Goal: Information Seeking & Learning: Learn about a topic

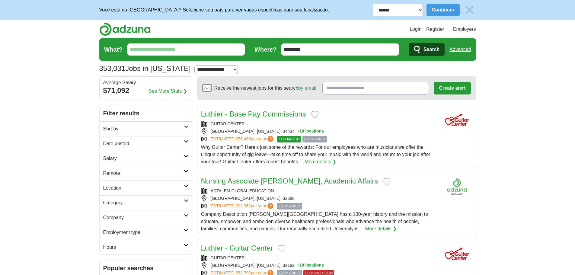
click at [115, 133] on link "Sort by" at bounding box center [146, 128] width 92 height 15
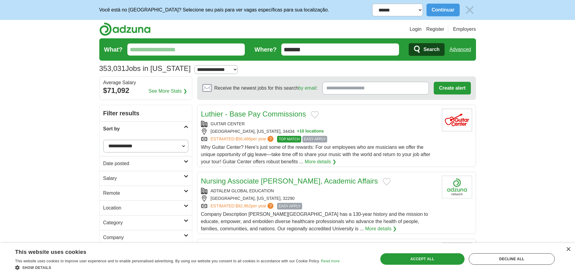
click at [114, 148] on select "**********" at bounding box center [145, 146] width 85 height 13
select select "**********"
click at [103, 140] on select "**********" at bounding box center [145, 146] width 85 height 13
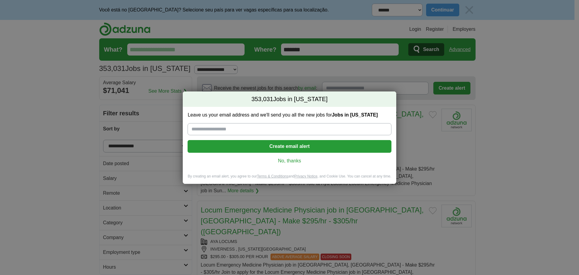
click at [280, 160] on link "No, thanks" at bounding box center [289, 160] width 194 height 7
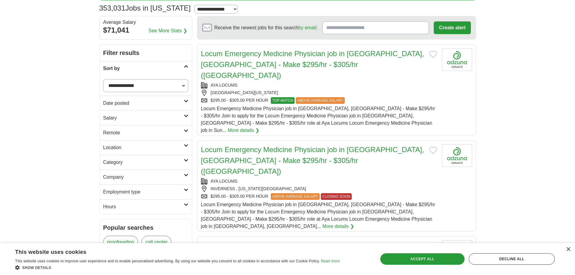
scroll to position [90, 0]
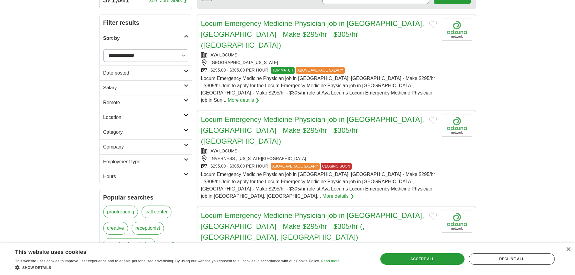
click at [147, 135] on h2 "Category" at bounding box center [143, 132] width 81 height 7
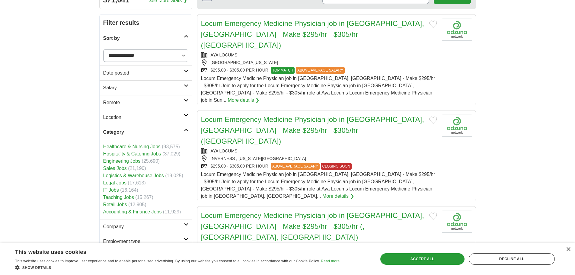
click at [151, 129] on h2 "Category" at bounding box center [143, 132] width 81 height 7
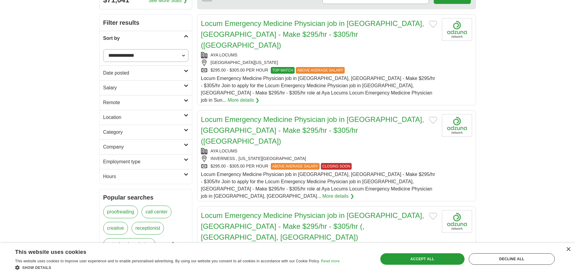
click at [161, 104] on h2 "Remote" at bounding box center [143, 102] width 81 height 7
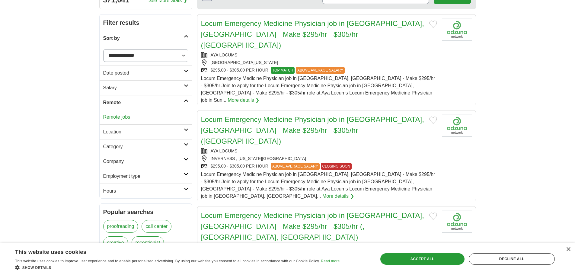
click at [161, 104] on h2 "Remote" at bounding box center [143, 102] width 81 height 7
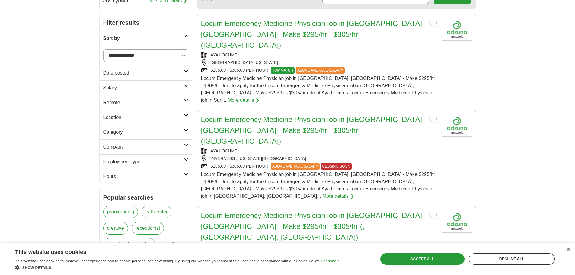
click at [154, 158] on h2 "Employment type" at bounding box center [143, 161] width 81 height 7
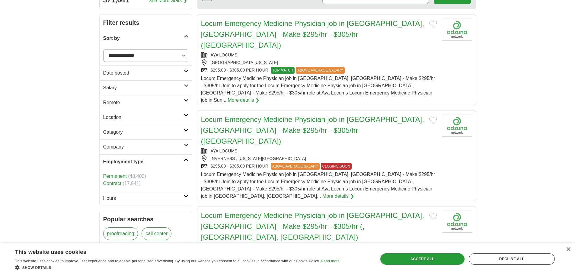
click at [154, 158] on h2 "Employment type" at bounding box center [143, 161] width 81 height 7
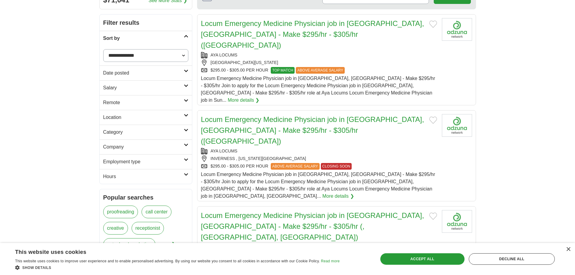
click at [154, 147] on h2 "Company" at bounding box center [143, 146] width 81 height 7
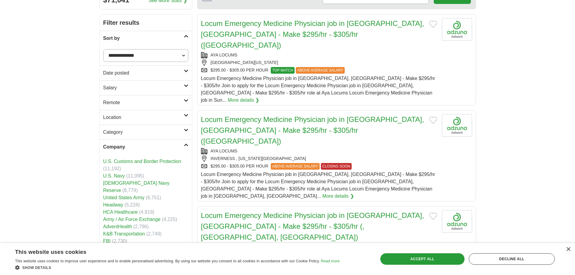
click at [154, 147] on h2 "Company" at bounding box center [143, 146] width 81 height 7
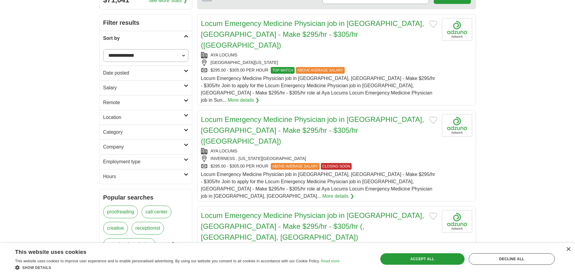
click at [153, 134] on h2 "Category" at bounding box center [143, 132] width 81 height 7
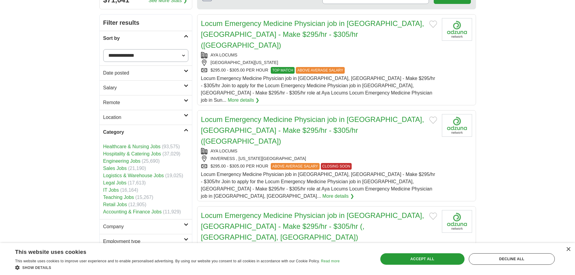
click at [153, 134] on h2 "Category" at bounding box center [143, 132] width 81 height 7
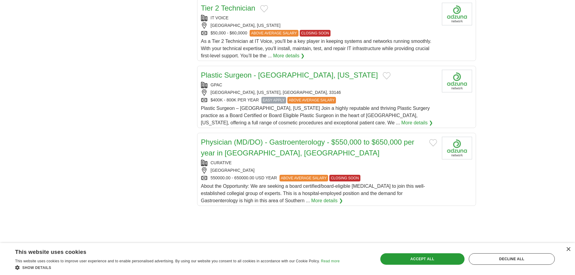
scroll to position [875, 0]
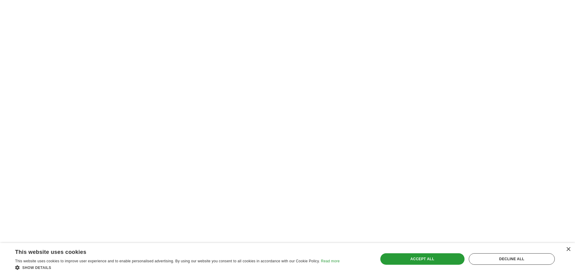
scroll to position [1116, 0]
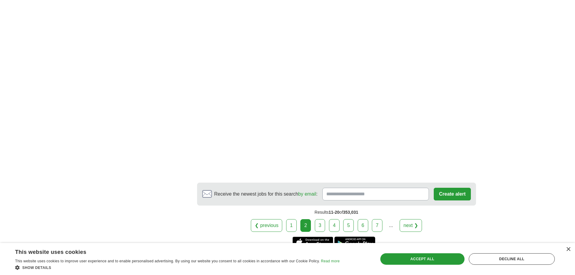
click at [366, 219] on link "6" at bounding box center [362, 225] width 11 height 13
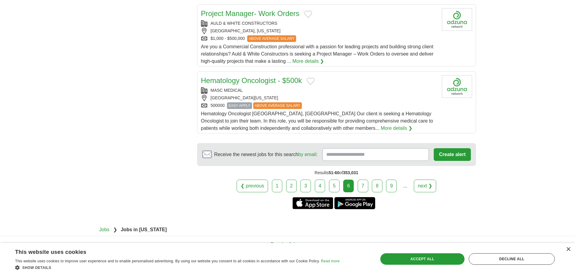
scroll to position [741, 0]
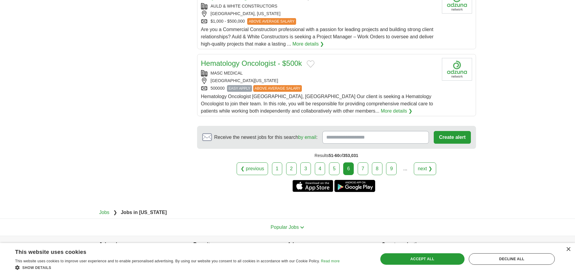
click at [394, 162] on link "9" at bounding box center [391, 168] width 11 height 13
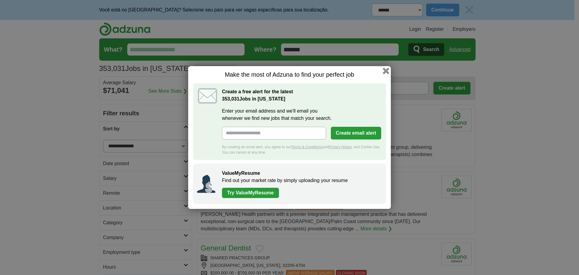
click at [385, 71] on button "button" at bounding box center [386, 71] width 7 height 7
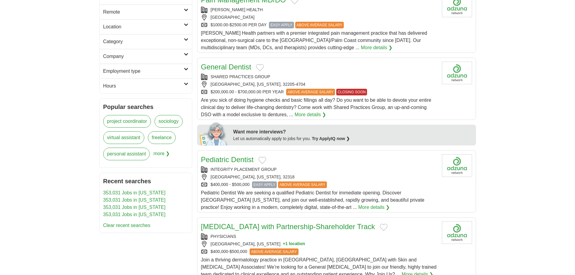
scroll to position [211, 0]
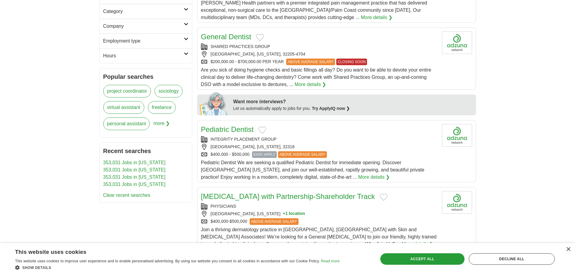
click at [165, 125] on span "more ❯" at bounding box center [161, 125] width 16 height 16
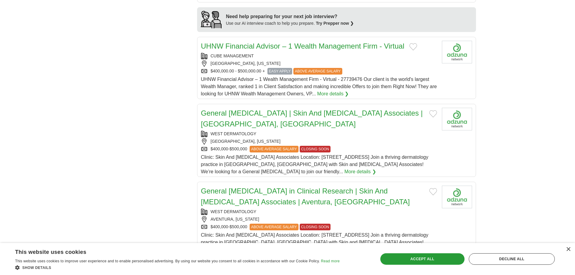
scroll to position [724, 0]
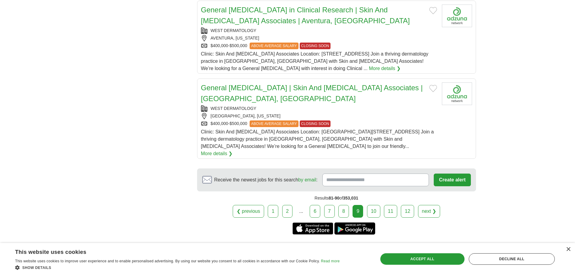
click at [406, 205] on link "12" at bounding box center [407, 211] width 13 height 13
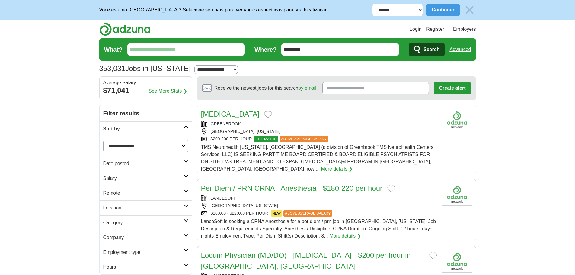
click at [102, 180] on link "Salary" at bounding box center [146, 178] width 92 height 15
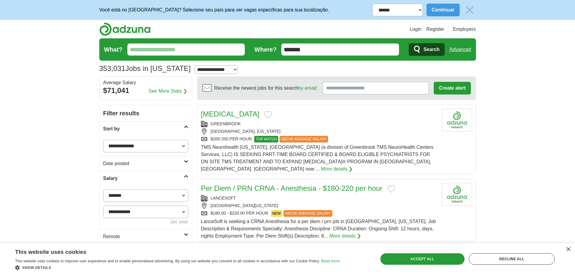
click at [158, 213] on select "**********" at bounding box center [145, 211] width 85 height 13
select select "*****"
click at [165, 235] on button "Apply" at bounding box center [174, 236] width 28 height 13
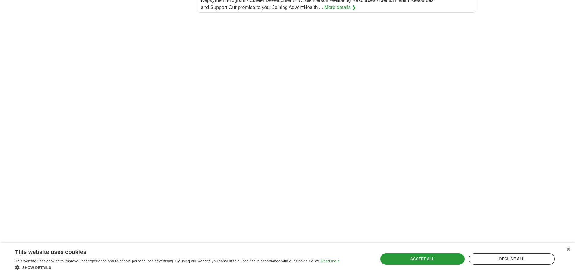
scroll to position [965, 0]
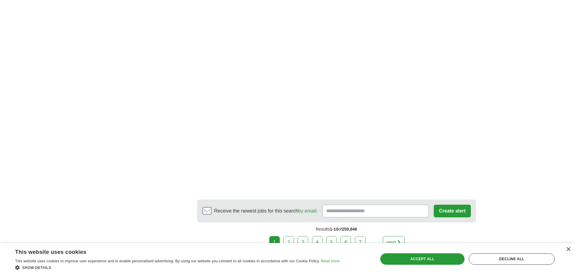
click at [289, 236] on link "2" at bounding box center [288, 242] width 11 height 13
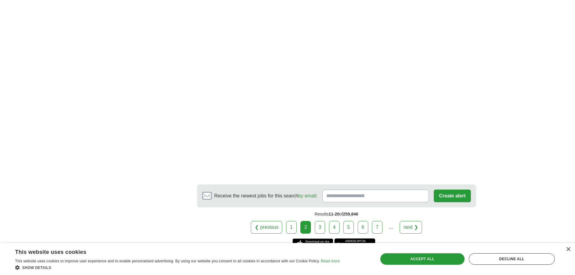
scroll to position [995, 0]
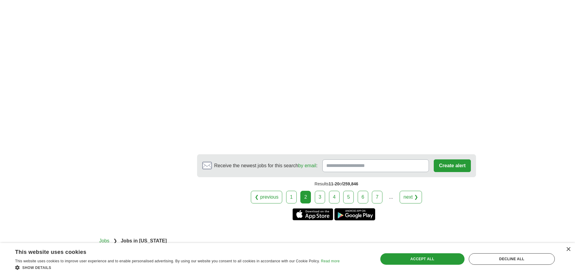
click at [322, 191] on link "3" at bounding box center [320, 197] width 11 height 13
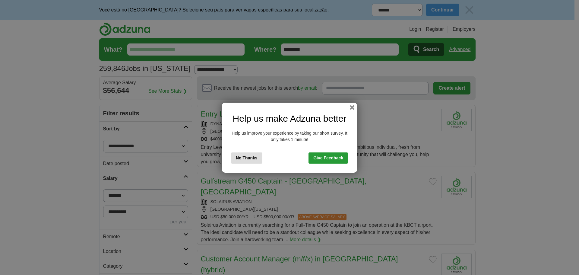
click at [257, 157] on button "No Thanks" at bounding box center [246, 157] width 31 height 11
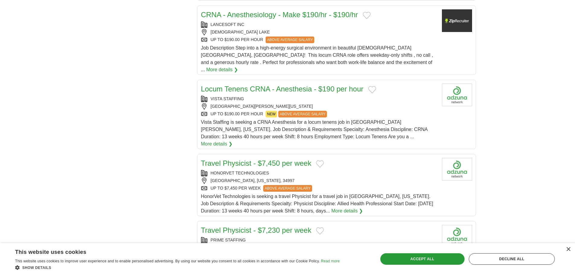
scroll to position [724, 0]
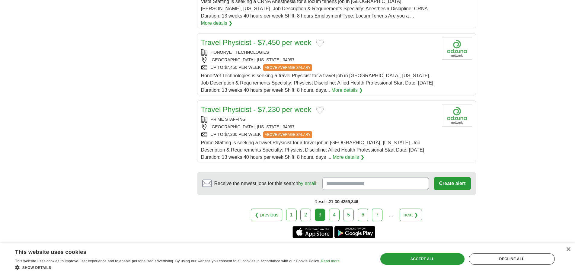
click at [337, 195] on div "Results 21-30 of 259,846" at bounding box center [336, 202] width 279 height 14
click at [335, 208] on link "4" at bounding box center [334, 214] width 11 height 13
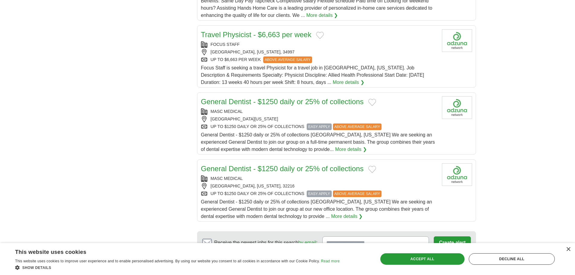
scroll to position [724, 0]
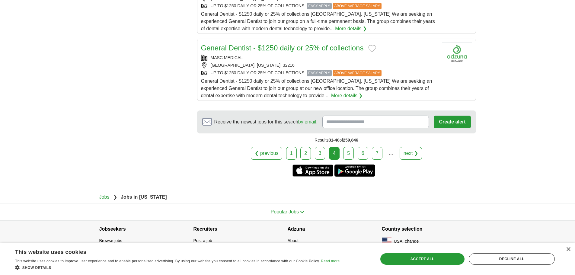
click at [349, 155] on link "5" at bounding box center [348, 153] width 11 height 13
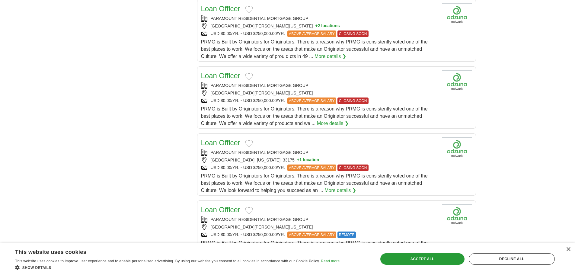
scroll to position [664, 0]
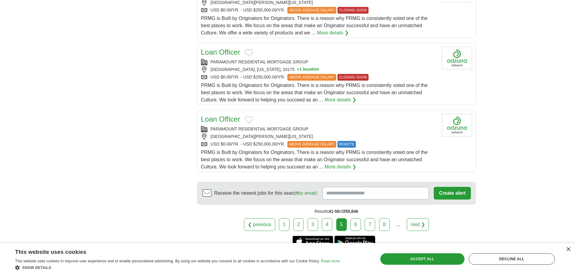
click at [359, 218] on link "6" at bounding box center [355, 224] width 11 height 13
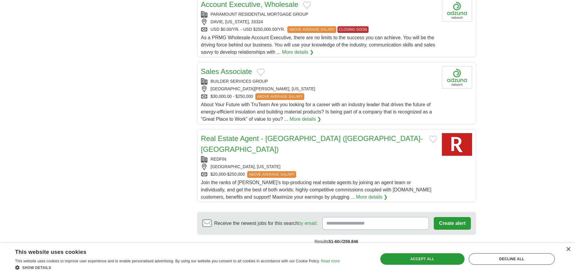
scroll to position [730, 0]
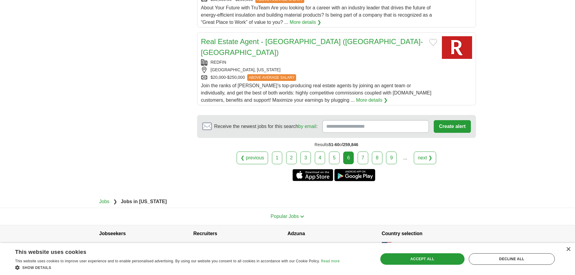
click at [363, 151] on link "7" at bounding box center [362, 157] width 11 height 13
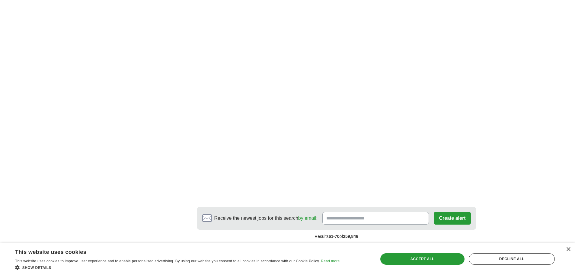
scroll to position [1158, 0]
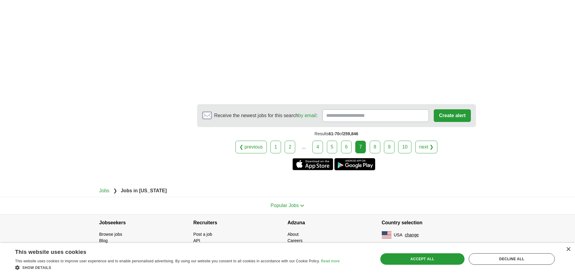
click at [373, 145] on link "8" at bounding box center [375, 147] width 11 height 13
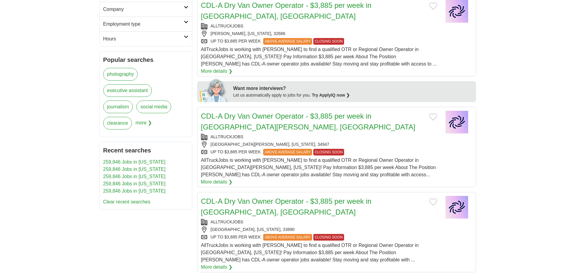
scroll to position [181, 0]
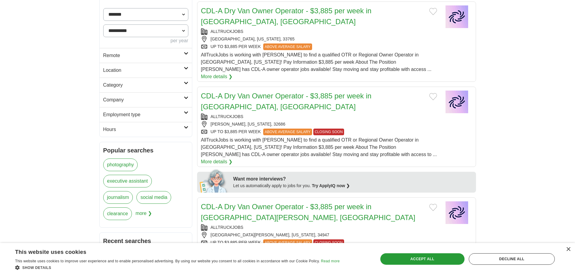
click at [149, 103] on h2 "Company" at bounding box center [143, 99] width 81 height 7
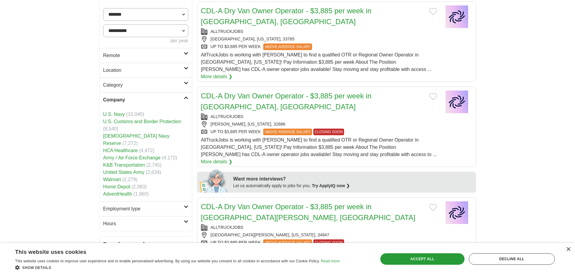
click at [157, 84] on h2 "Category" at bounding box center [143, 84] width 81 height 7
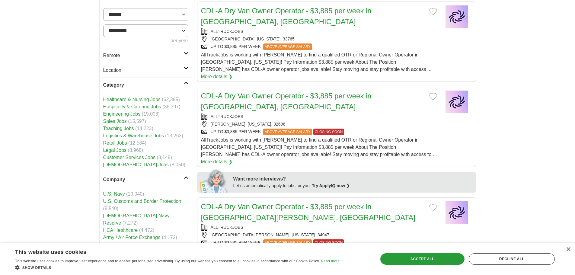
click at [142, 158] on link "Customer Services Jobs" at bounding box center [129, 157] width 52 height 5
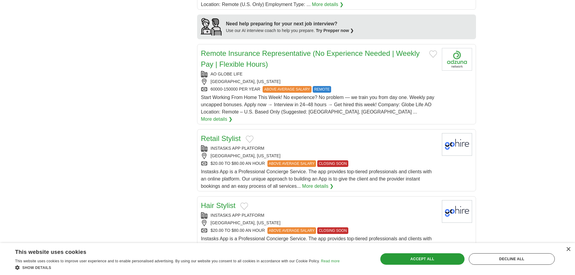
scroll to position [664, 0]
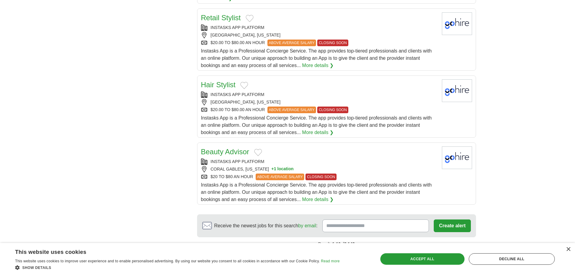
click at [290, 251] on link "2" at bounding box center [288, 257] width 11 height 13
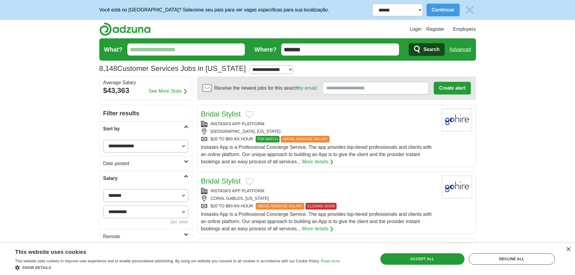
click at [138, 44] on input "What?" at bounding box center [186, 49] width 118 height 12
paste input "**********"
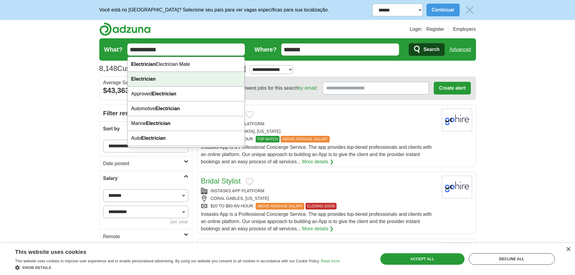
click at [185, 78] on div "Electrician" at bounding box center [186, 79] width 117 height 15
type input "**********"
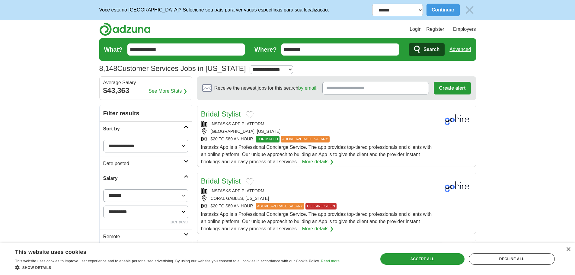
click at [428, 50] on span "Search" at bounding box center [431, 49] width 16 height 12
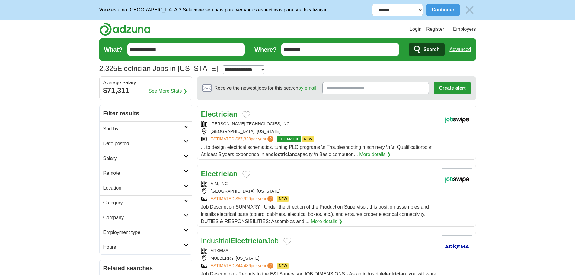
click at [124, 129] on h2 "Sort by" at bounding box center [143, 128] width 81 height 7
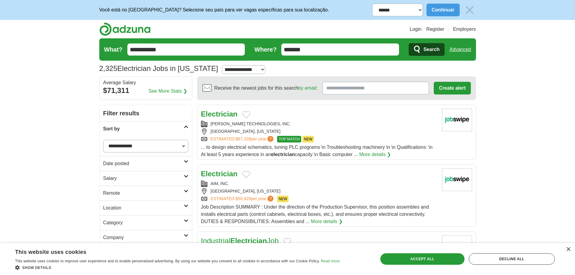
click at [129, 147] on select "**********" at bounding box center [145, 146] width 85 height 13
select select "**********"
click at [103, 140] on select "**********" at bounding box center [145, 146] width 85 height 13
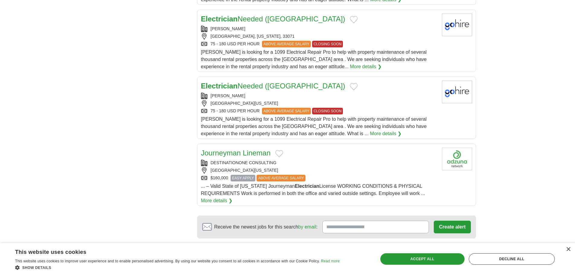
scroll to position [664, 0]
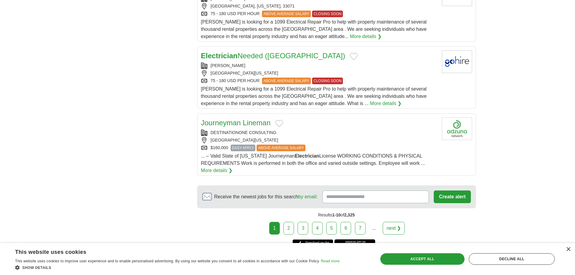
click at [288, 222] on link "2" at bounding box center [288, 228] width 11 height 13
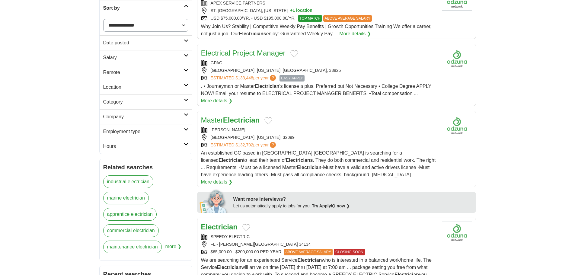
scroll to position [151, 0]
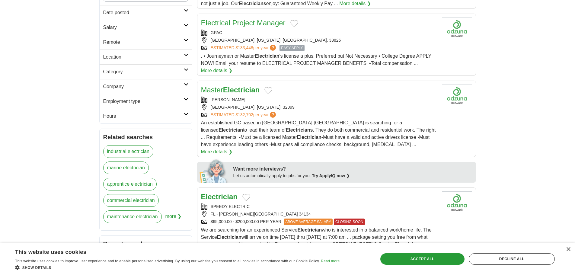
click at [175, 218] on span "more ❯" at bounding box center [173, 218] width 16 height 16
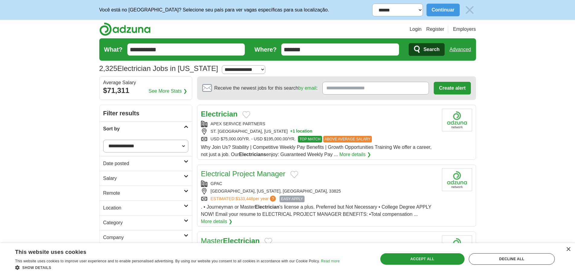
scroll to position [30, 0]
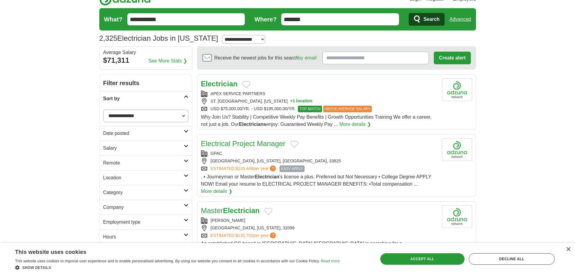
click at [245, 103] on div "ST. PETERSBURG, FLORIDA + 1 location" at bounding box center [319, 101] width 236 height 6
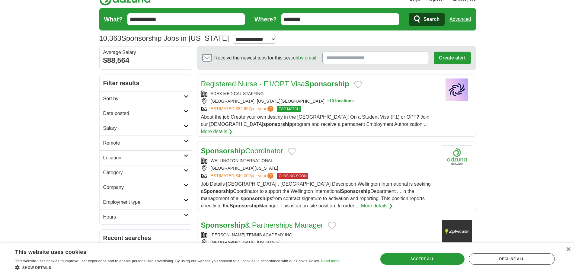
scroll to position [60, 0]
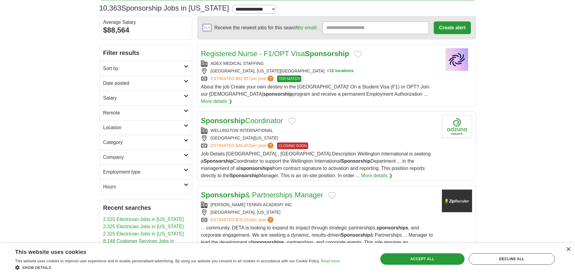
click at [162, 67] on h2 "Sort by" at bounding box center [143, 68] width 81 height 7
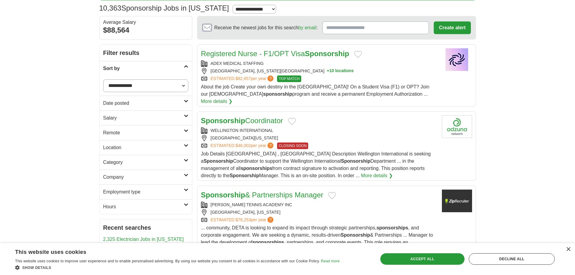
click at [159, 84] on select "**********" at bounding box center [145, 85] width 85 height 13
select select "**********"
click at [103, 79] on select "**********" at bounding box center [145, 85] width 85 height 13
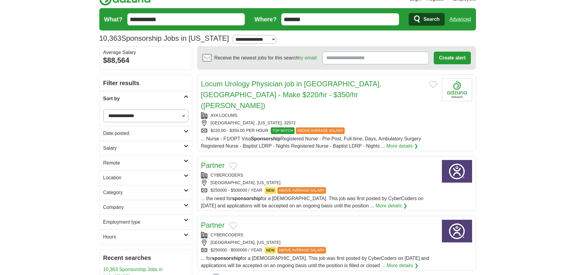
scroll to position [60, 0]
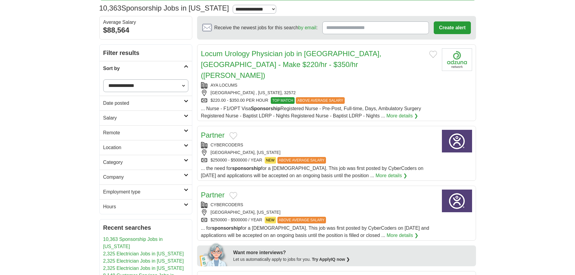
click at [142, 115] on h2 "Salary" at bounding box center [143, 117] width 81 height 7
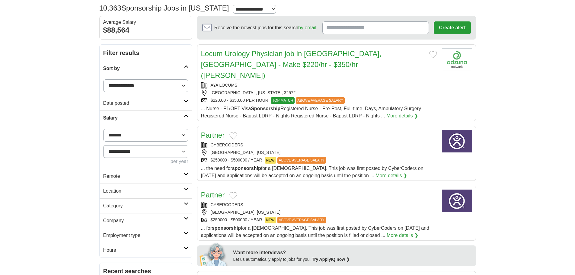
click at [142, 151] on select "**********" at bounding box center [145, 151] width 85 height 13
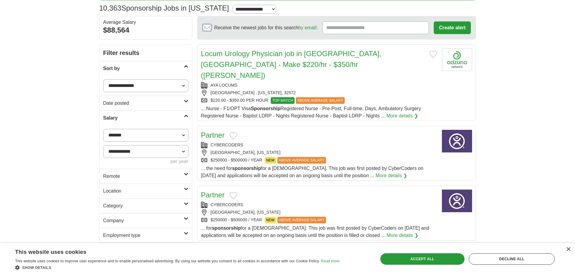
select select "******"
click at [165, 173] on button "Apply" at bounding box center [174, 176] width 28 height 13
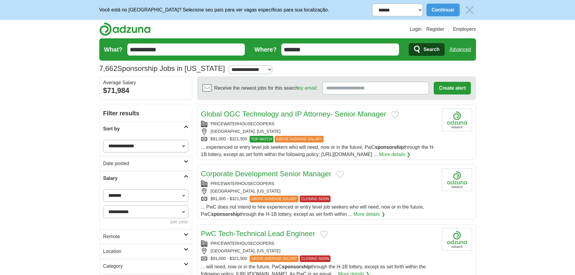
click at [206, 45] on input "**********" at bounding box center [186, 49] width 118 height 12
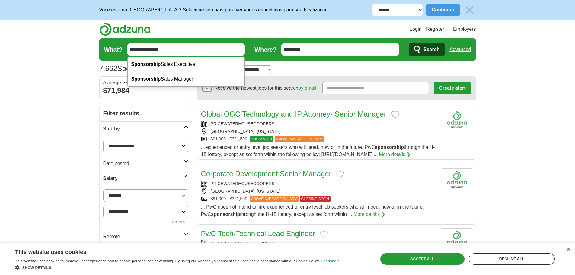
paste input "**********"
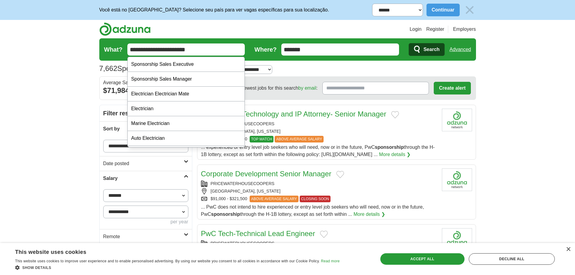
type input "**********"
click at [421, 48] on button "Search" at bounding box center [426, 49] width 36 height 13
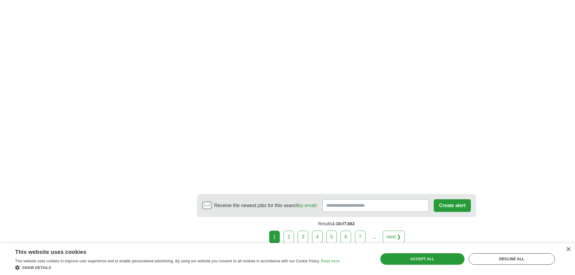
scroll to position [935, 0]
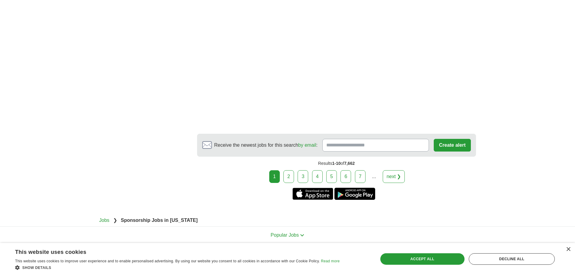
click at [293, 178] on link "2" at bounding box center [288, 176] width 11 height 13
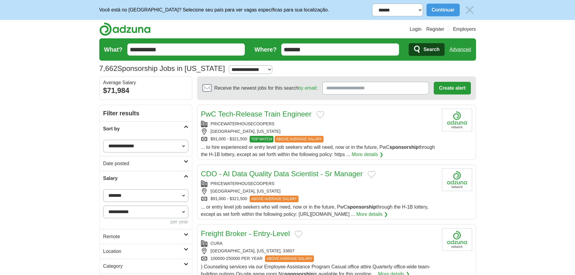
scroll to position [30, 0]
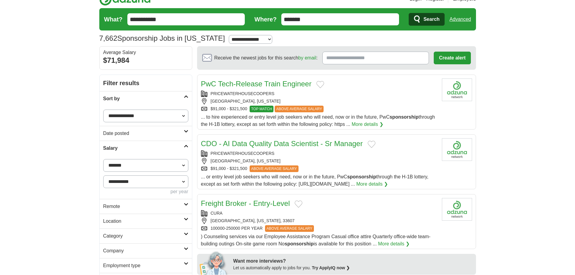
click at [142, 177] on select "**********" at bounding box center [145, 181] width 85 height 13
select select "*****"
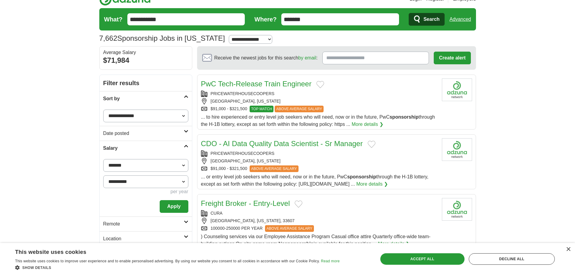
click at [174, 203] on button "Apply" at bounding box center [174, 206] width 28 height 13
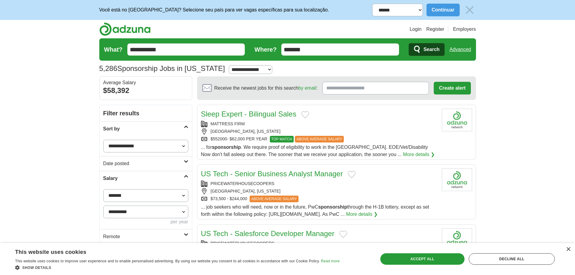
scroll to position [121, 0]
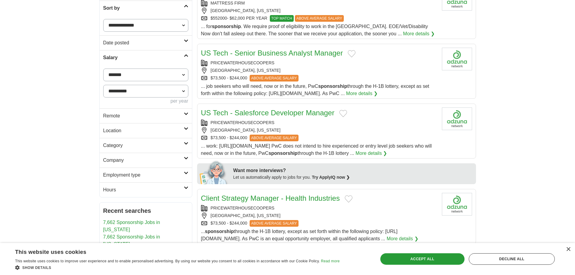
click at [261, 52] on link "US Tech - Senior Business Analyst Manager" at bounding box center [272, 53] width 142 height 8
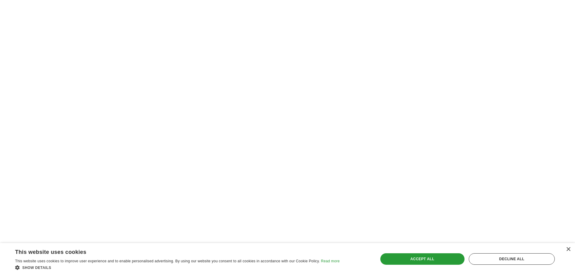
scroll to position [973, 0]
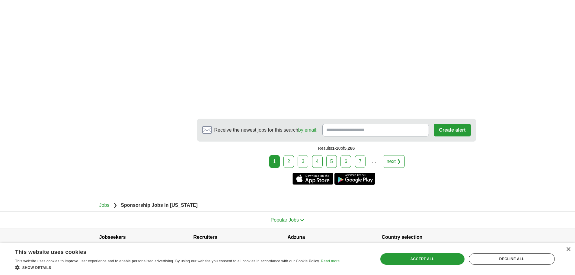
click at [288, 155] on link "2" at bounding box center [288, 161] width 11 height 13
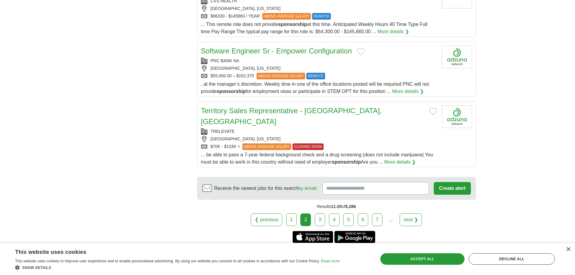
scroll to position [633, 0]
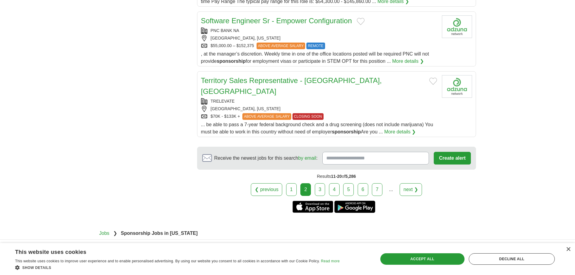
click at [320, 183] on link "3" at bounding box center [320, 189] width 11 height 13
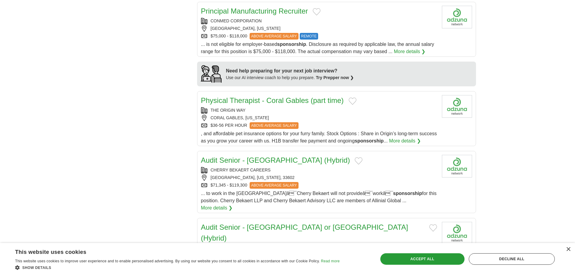
scroll to position [422, 0]
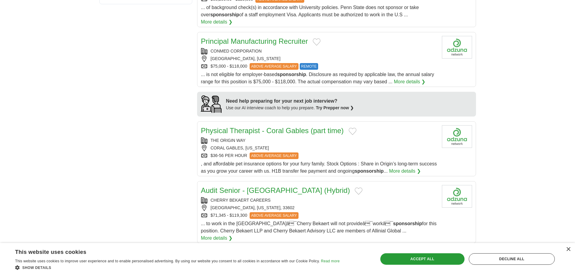
click at [255, 37] on link "Principal Manufacturing Recruiter" at bounding box center [254, 41] width 107 height 8
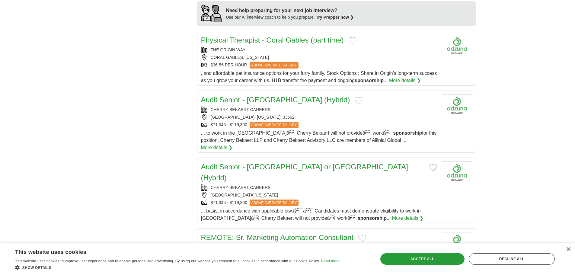
scroll to position [603, 0]
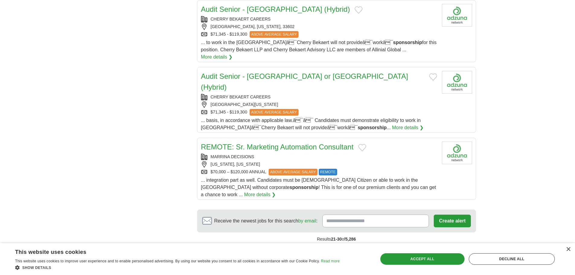
click at [331, 246] on link "4" at bounding box center [334, 252] width 11 height 13
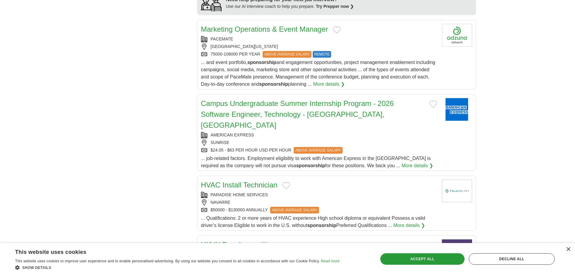
scroll to position [603, 0]
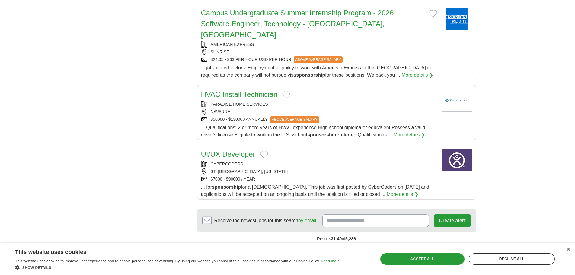
click at [348, 246] on link "5" at bounding box center [348, 252] width 11 height 13
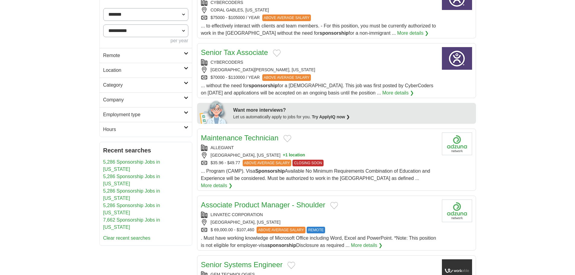
scroll to position [271, 0]
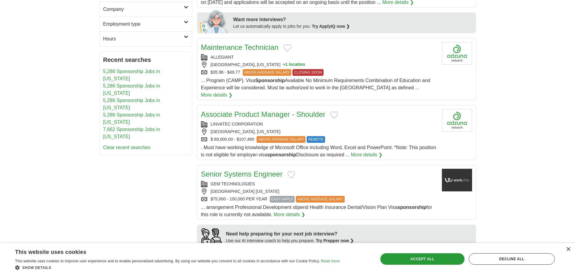
click at [238, 45] on link "Maintenance Technician" at bounding box center [240, 47] width 78 height 8
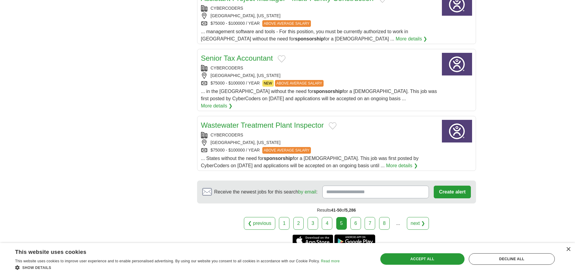
scroll to position [633, 0]
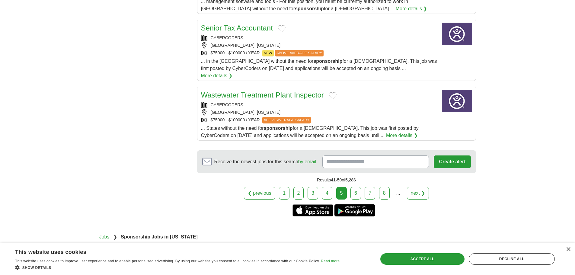
click at [354, 187] on link "6" at bounding box center [355, 193] width 11 height 13
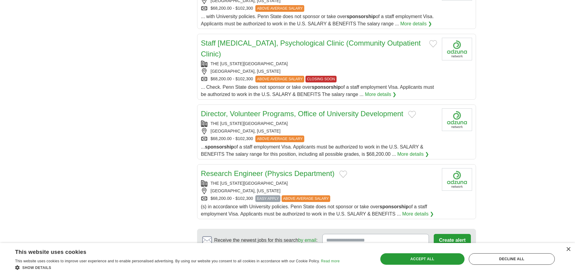
scroll to position [603, 0]
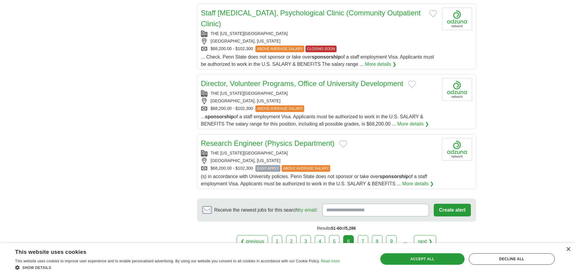
click at [365, 235] on link "7" at bounding box center [362, 241] width 11 height 13
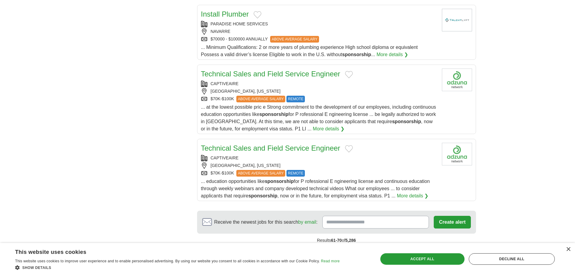
scroll to position [633, 0]
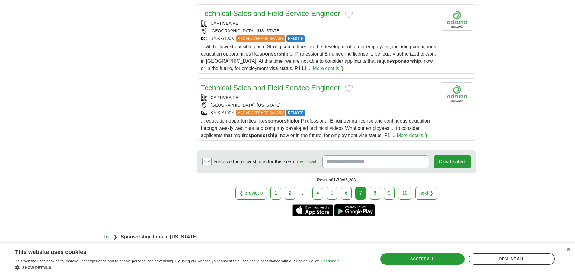
click at [376, 195] on link "8" at bounding box center [375, 193] width 11 height 13
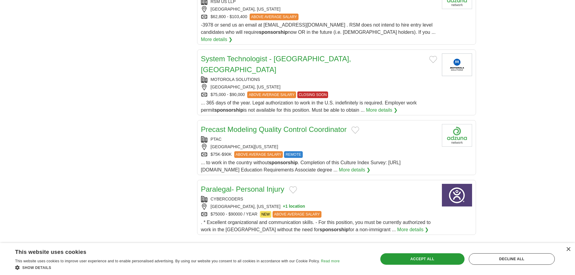
scroll to position [633, 0]
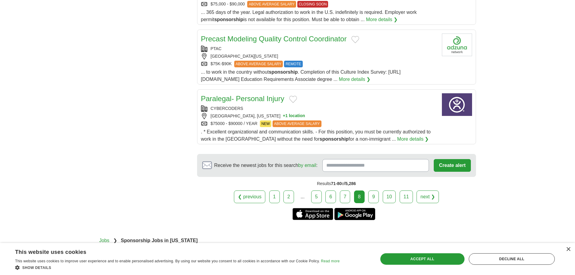
click at [378, 190] on link "9" at bounding box center [373, 196] width 11 height 13
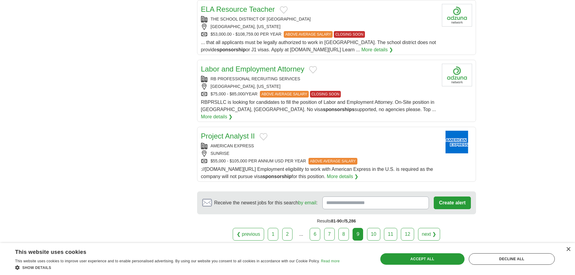
scroll to position [664, 0]
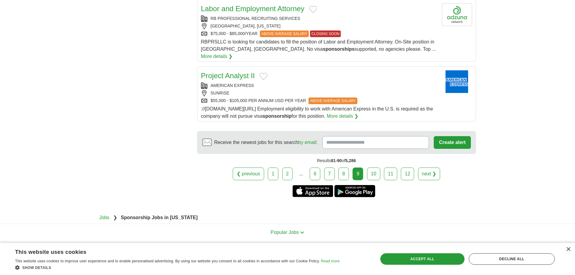
click at [375, 167] on link "10" at bounding box center [373, 173] width 13 height 13
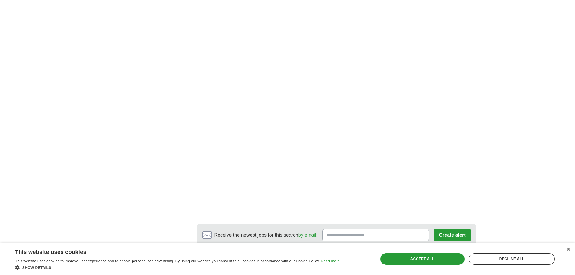
scroll to position [965, 0]
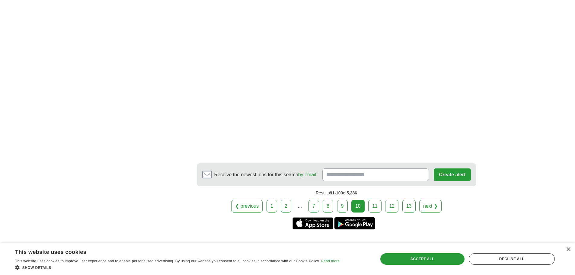
click at [369, 200] on link "11" at bounding box center [374, 206] width 13 height 13
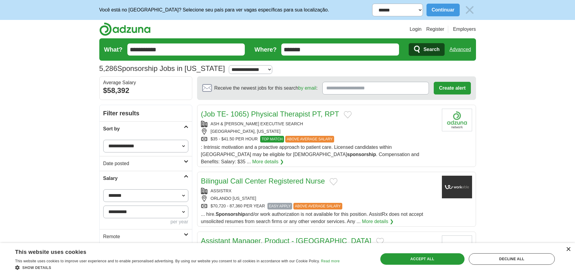
click at [567, 247] on div "×" at bounding box center [568, 249] width 5 height 5
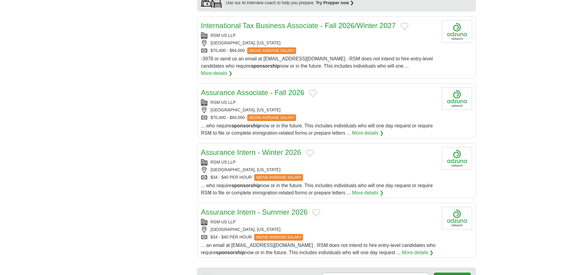
scroll to position [652, 0]
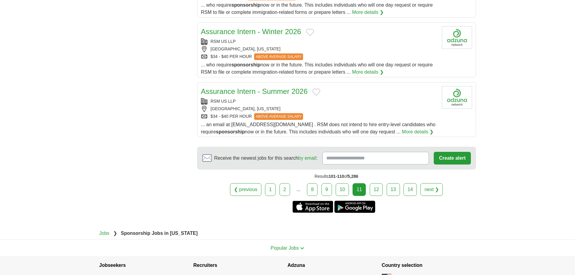
click at [376, 183] on link "12" at bounding box center [376, 189] width 13 height 13
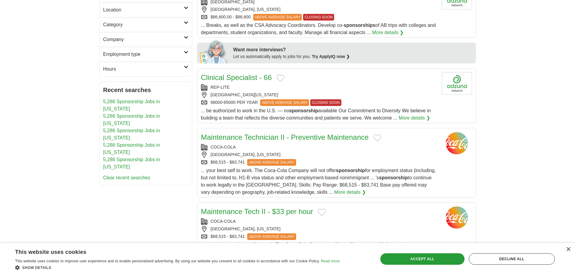
scroll to position [302, 0]
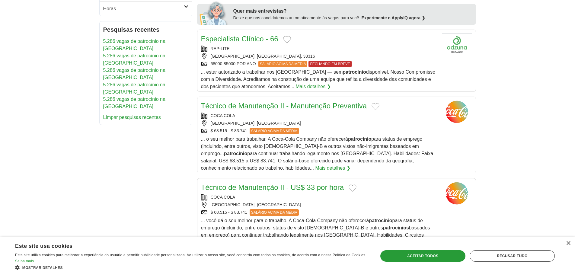
drag, startPoint x: 487, startPoint y: 121, endPoint x: 511, endPoint y: 32, distance: 92.1
click at [514, 59] on body "**********" at bounding box center [287, 215] width 575 height 1034
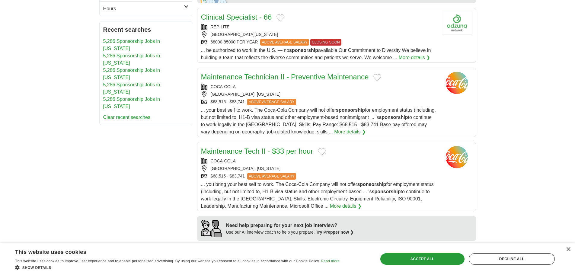
click at [536, 78] on body "**********" at bounding box center [287, 182] width 575 height 969
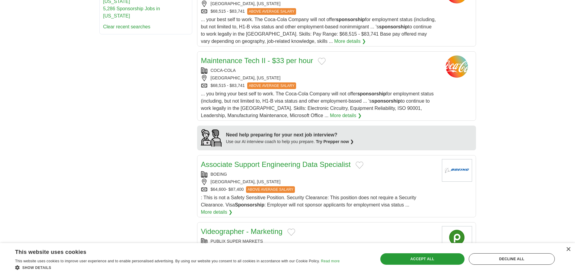
scroll to position [452, 0]
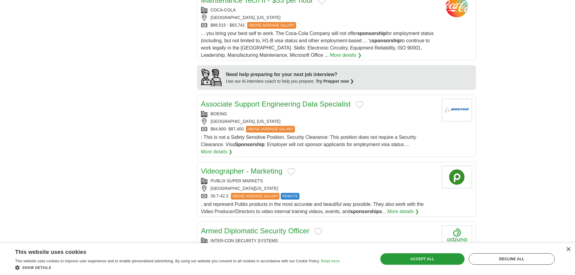
click at [217, 118] on div "FORT WALTON BEACH, FLORIDA" at bounding box center [319, 121] width 236 height 6
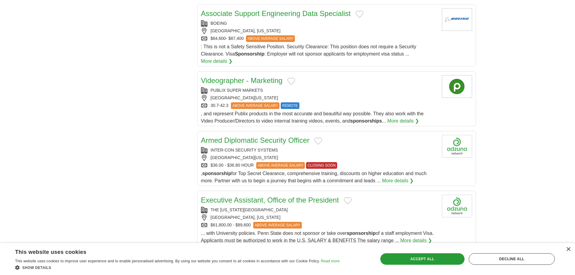
scroll to position [633, 0]
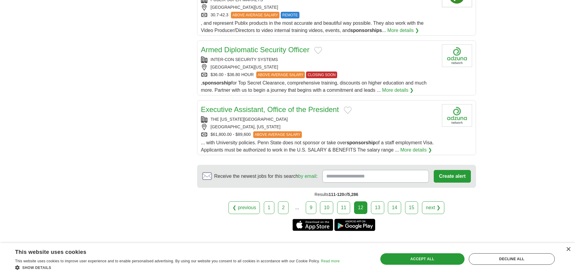
click at [374, 207] on link "13" at bounding box center [377, 207] width 13 height 13
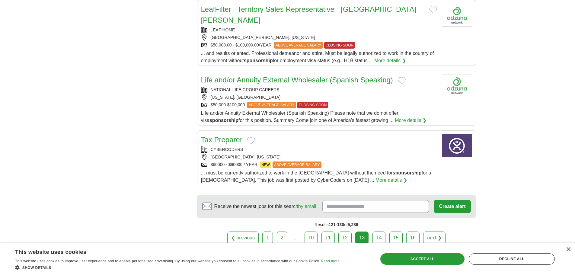
scroll to position [633, 0]
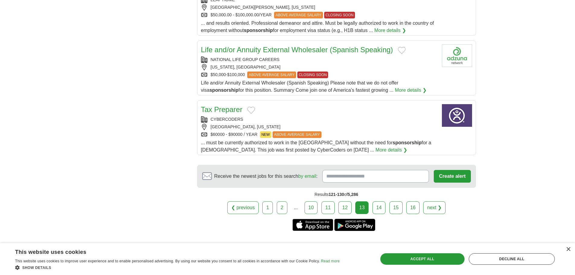
click at [382, 201] on link "14" at bounding box center [378, 207] width 13 height 13
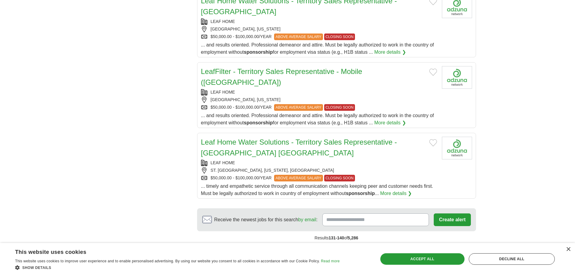
scroll to position [694, 0]
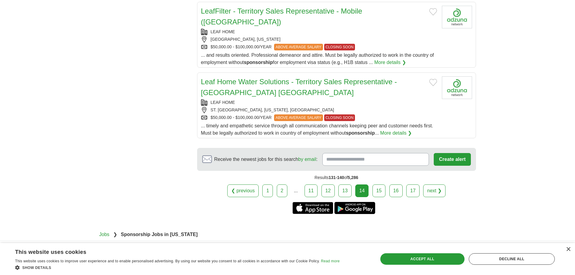
click at [378, 184] on link "15" at bounding box center [378, 190] width 13 height 13
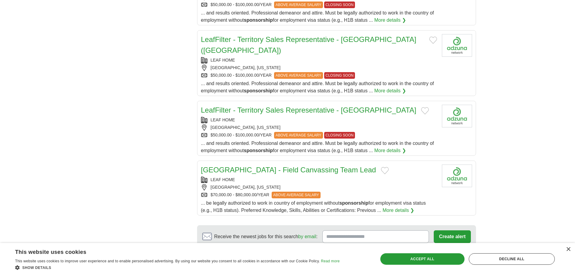
scroll to position [664, 0]
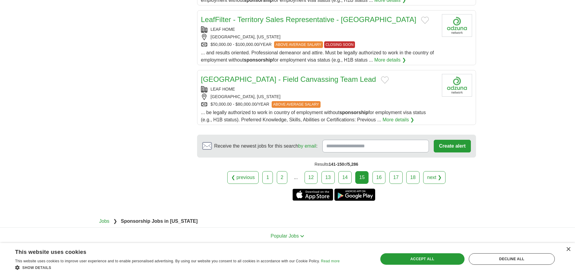
click at [376, 171] on link "16" at bounding box center [378, 177] width 13 height 13
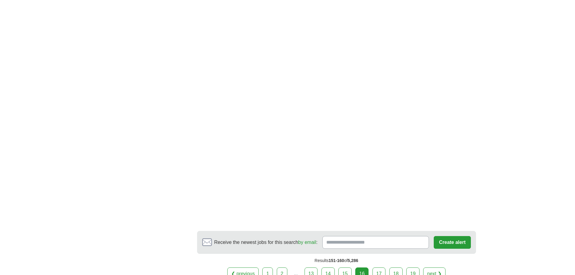
scroll to position [905, 0]
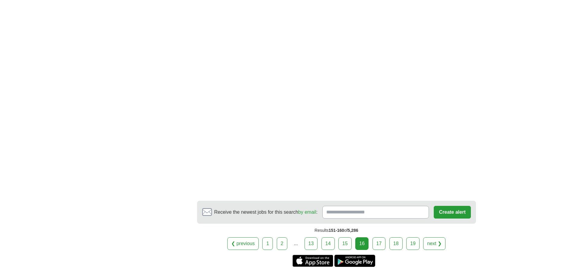
click at [379, 237] on link "17" at bounding box center [378, 243] width 13 height 13
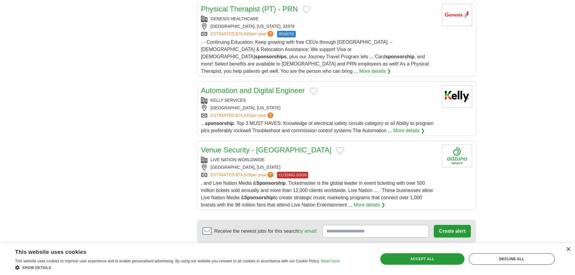
scroll to position [664, 0]
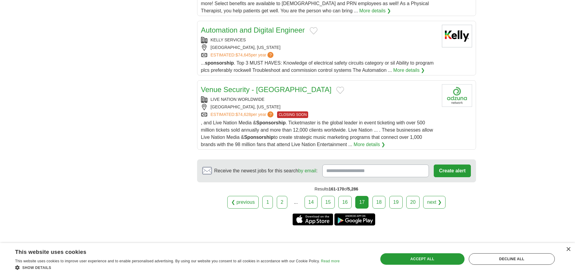
click at [376, 196] on link "18" at bounding box center [378, 202] width 13 height 13
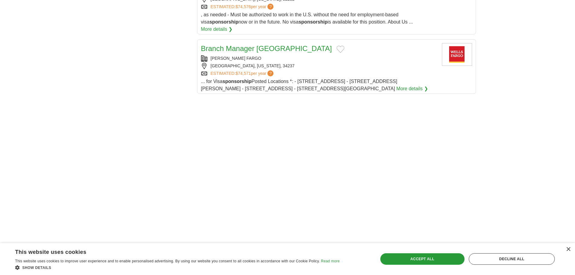
scroll to position [849, 0]
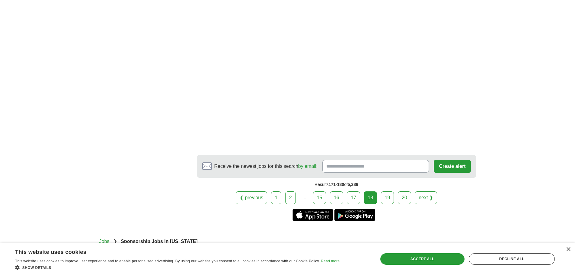
click at [381, 191] on link "19" at bounding box center [387, 197] width 13 height 13
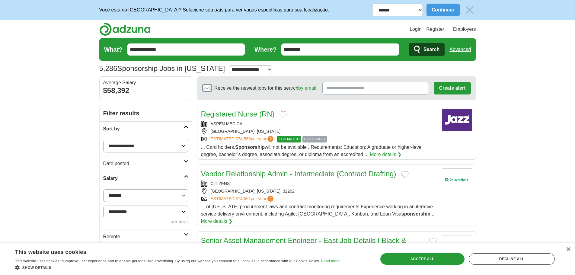
scroll to position [60, 0]
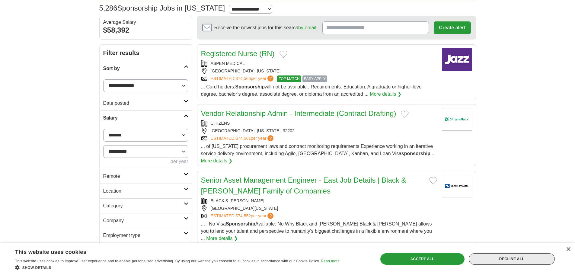
click at [535, 257] on div "Decline all" at bounding box center [511, 258] width 86 height 11
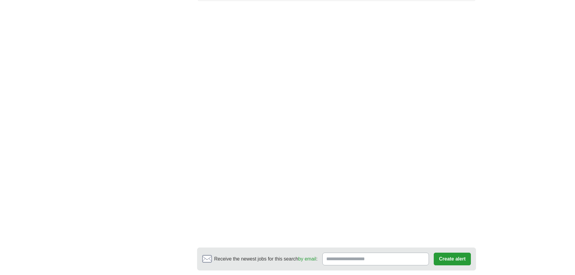
scroll to position [922, 0]
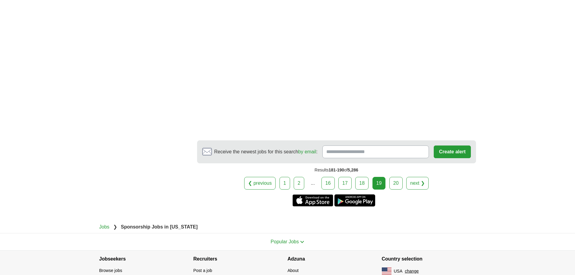
click at [392, 177] on link "20" at bounding box center [395, 183] width 13 height 13
